Goal: Transaction & Acquisition: Purchase product/service

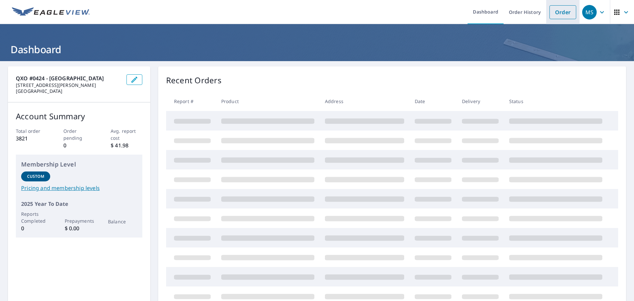
click at [550, 16] on link "Order" at bounding box center [562, 12] width 27 height 14
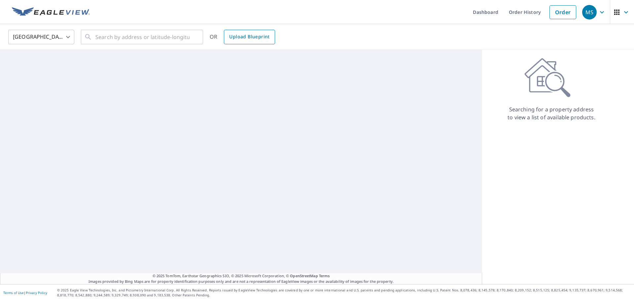
click at [241, 38] on span "Upload Blueprint" at bounding box center [249, 37] width 40 height 8
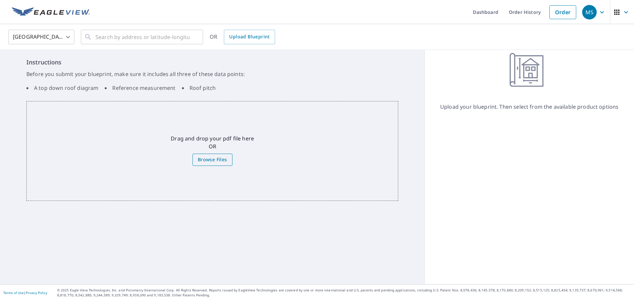
click at [216, 161] on span "Browse Files" at bounding box center [212, 159] width 29 height 8
click at [0, 0] on input "Browse Files" at bounding box center [0, 0] width 0 height 0
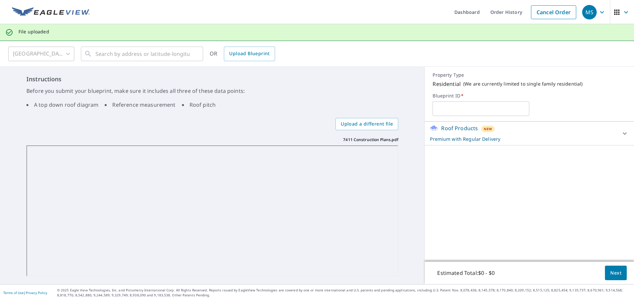
click at [447, 102] on input "text" at bounding box center [480, 108] width 97 height 18
type input "Southern Craft"
click at [546, 140] on p "Premium with Regular Delivery" at bounding box center [523, 138] width 187 height 7
click at [358, 125] on span "Upload a different file" at bounding box center [367, 124] width 52 height 8
click at [0, 0] on input "Upload a different file" at bounding box center [0, 0] width 0 height 0
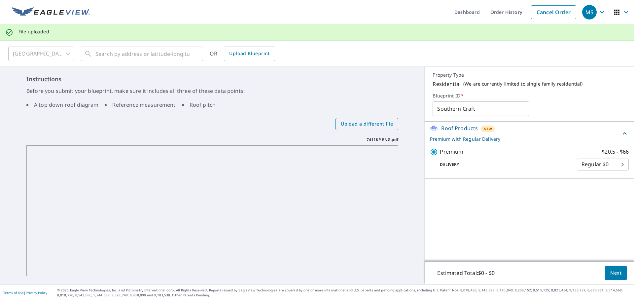
click at [350, 124] on span "Upload a different file" at bounding box center [367, 124] width 52 height 8
click at [0, 0] on input "Upload a different file" at bounding box center [0, 0] width 0 height 0
click at [605, 272] on button "Next" at bounding box center [616, 272] width 22 height 15
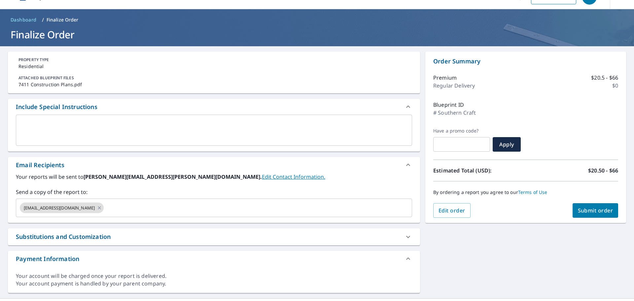
scroll to position [29, 0]
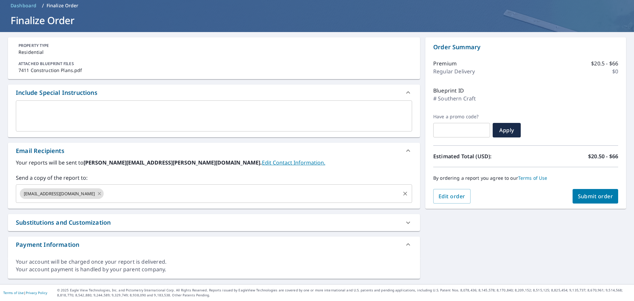
click at [98, 194] on icon at bounding box center [99, 193] width 3 height 3
checkbox input "true"
click at [77, 193] on input "text" at bounding box center [209, 193] width 380 height 13
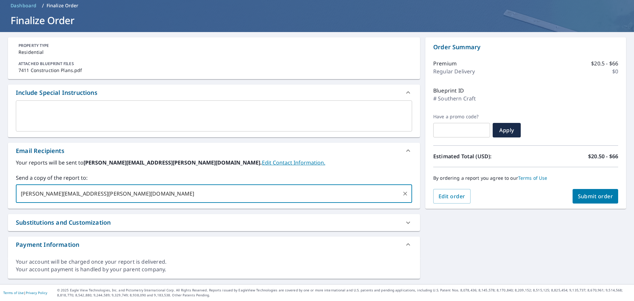
type input "[PERSON_NAME][EMAIL_ADDRESS][PERSON_NAME][DOMAIN_NAME]"
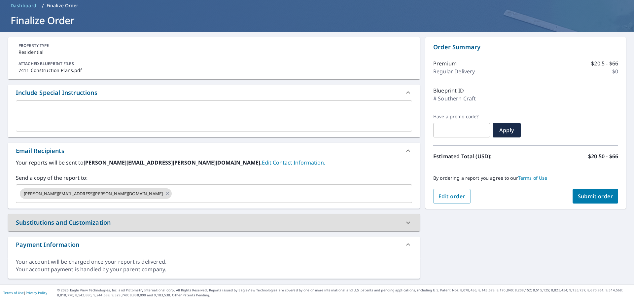
click at [587, 195] on span "Submit order" at bounding box center [595, 195] width 35 height 7
checkbox input "true"
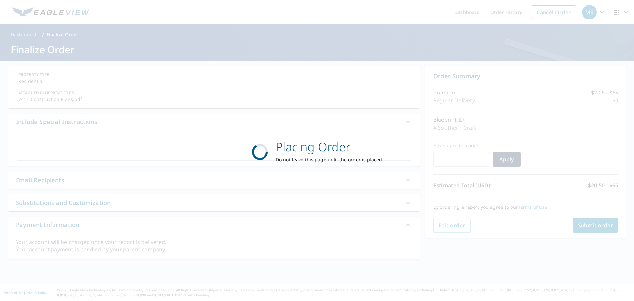
scroll to position [0, 0]
